Goal: Navigation & Orientation: Understand site structure

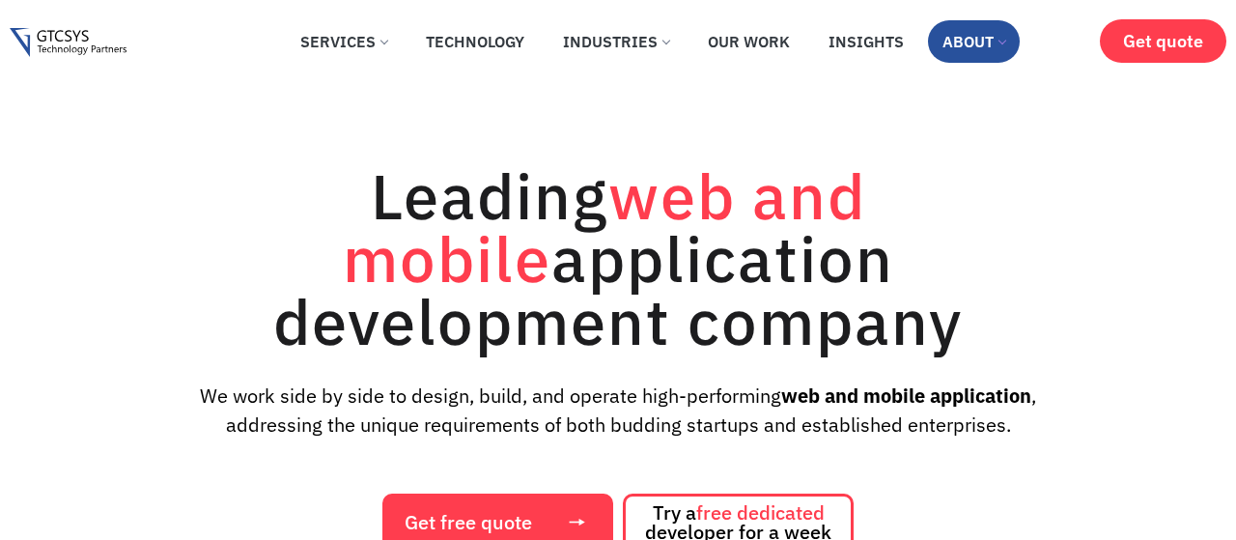
click at [980, 38] on link "About" at bounding box center [974, 41] width 92 height 42
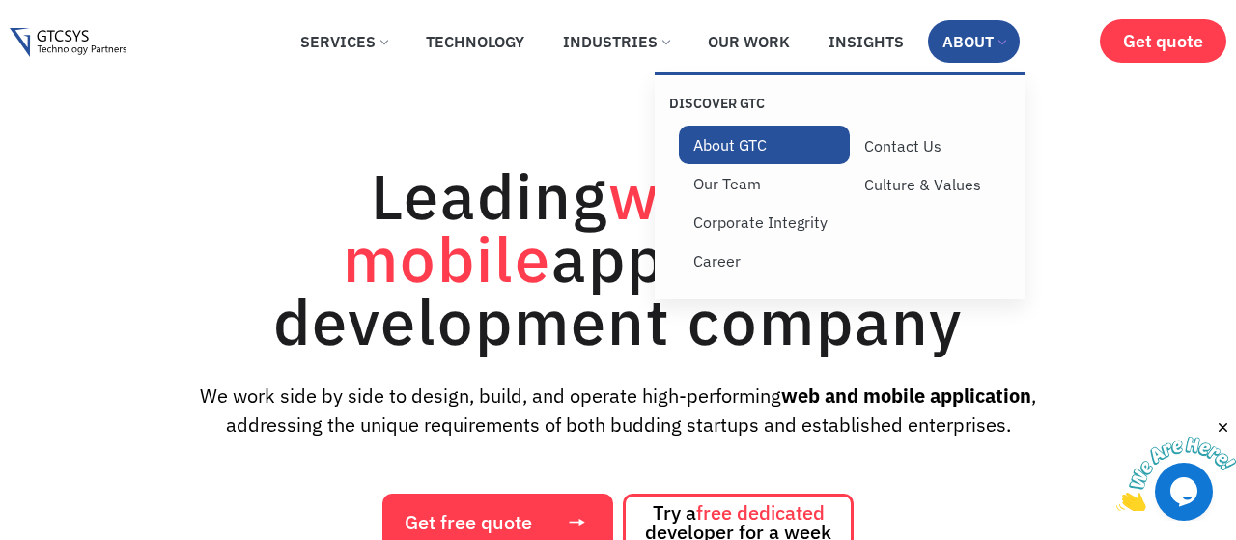
click at [756, 157] on link "About GTC" at bounding box center [764, 145] width 171 height 39
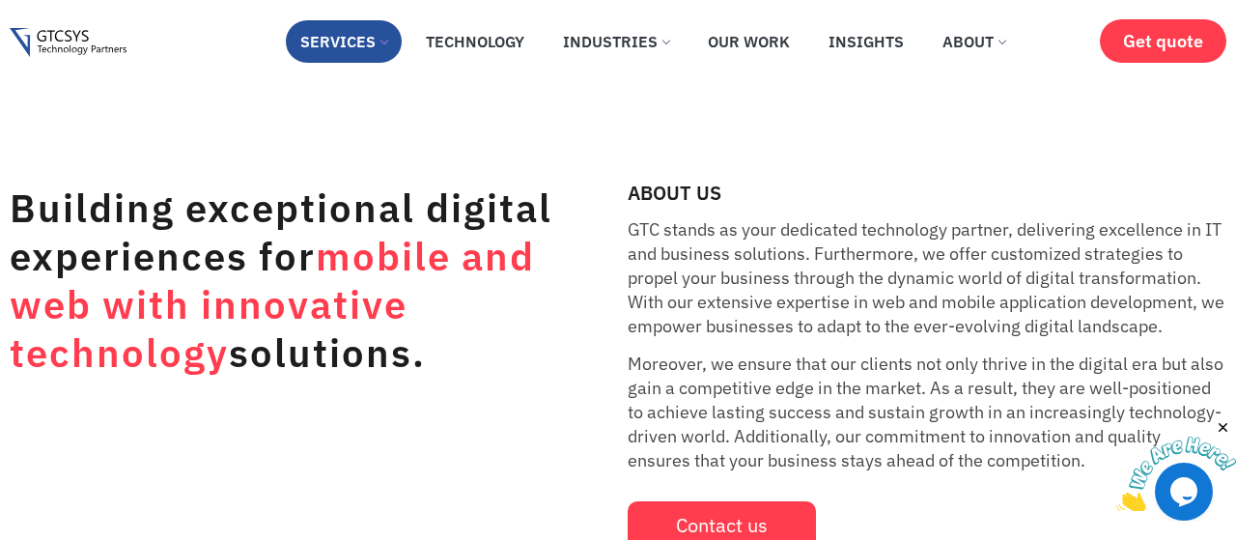
click at [381, 46] on link "Services" at bounding box center [344, 41] width 116 height 42
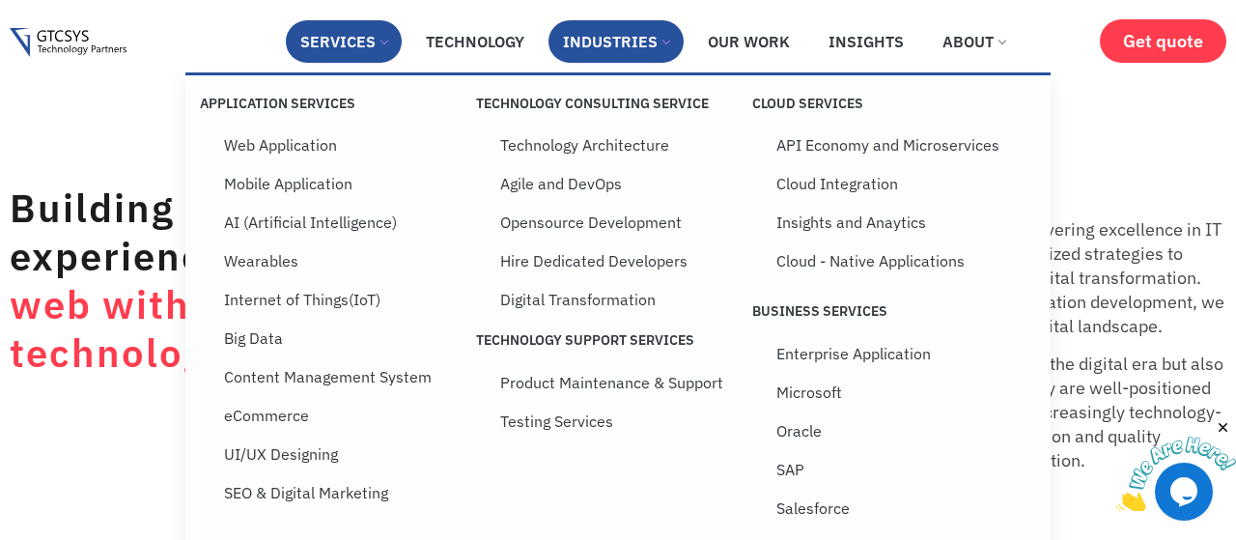
click at [614, 51] on link "Industries" at bounding box center [616, 41] width 135 height 42
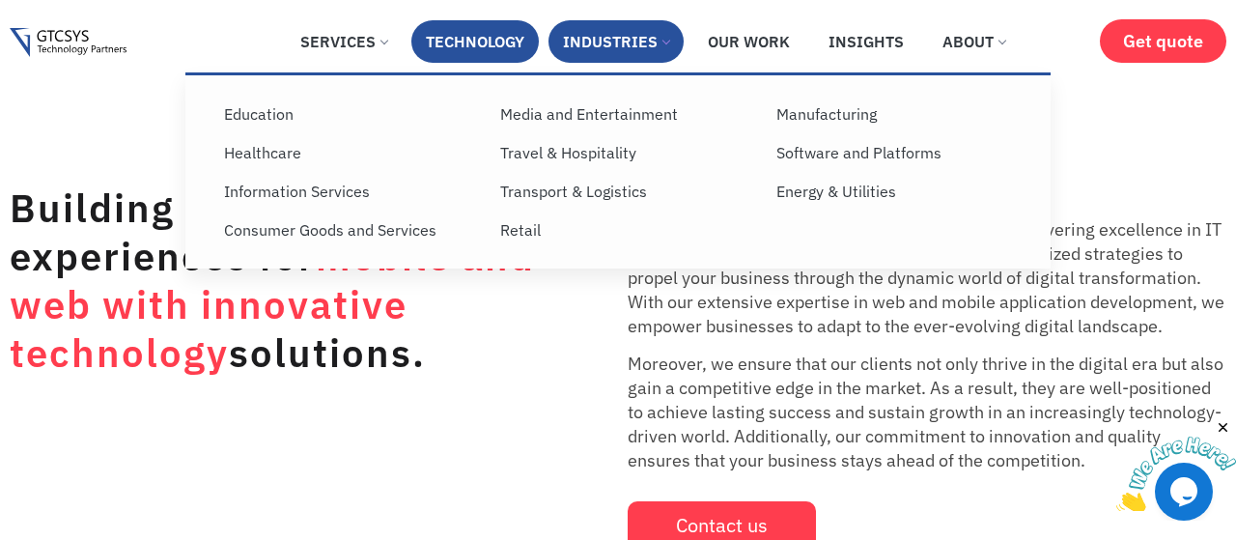
click at [515, 42] on link "Technology" at bounding box center [474, 41] width 127 height 42
